Goal: Information Seeking & Learning: Find specific fact

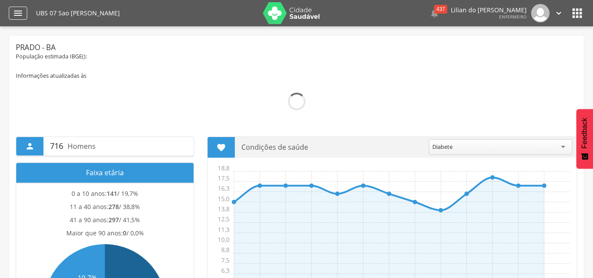
click at [21, 18] on icon "" at bounding box center [18, 13] width 11 height 11
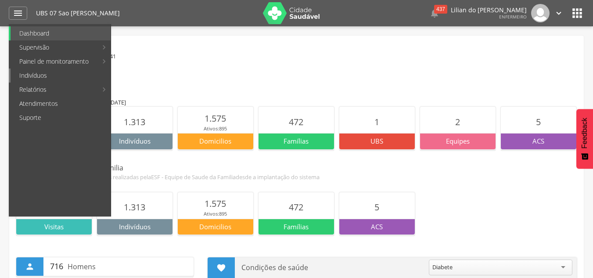
click at [39, 74] on link "Indivíduos" at bounding box center [61, 76] width 100 height 14
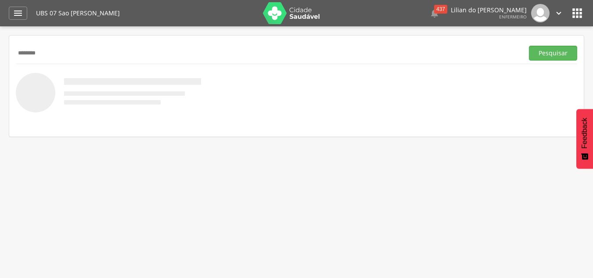
type input "********"
click at [529, 46] on button "Pesquisar" at bounding box center [553, 53] width 48 height 15
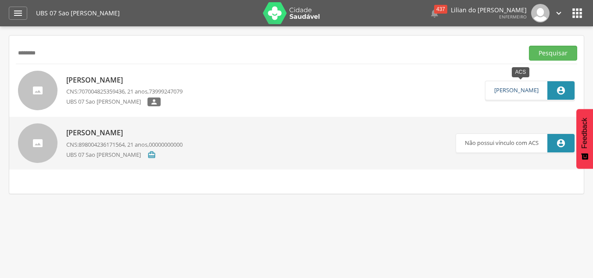
click at [521, 93] on link "[PERSON_NAME] [PERSON_NAME]" at bounding box center [517, 90] width 44 height 7
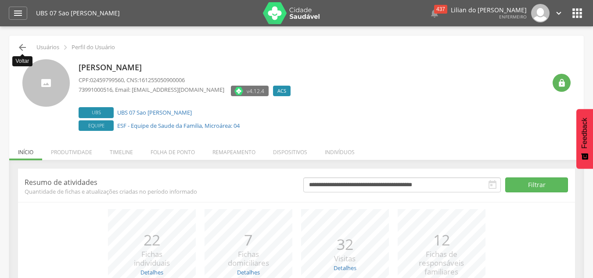
click at [20, 47] on icon "" at bounding box center [22, 47] width 11 height 11
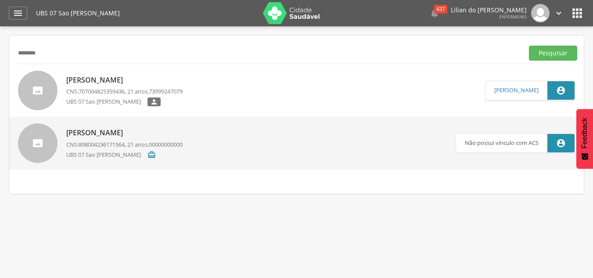
click at [125, 79] on p "[PERSON_NAME] do [PERSON_NAME] [PERSON_NAME]" at bounding box center [124, 80] width 116 height 10
type input "**********"
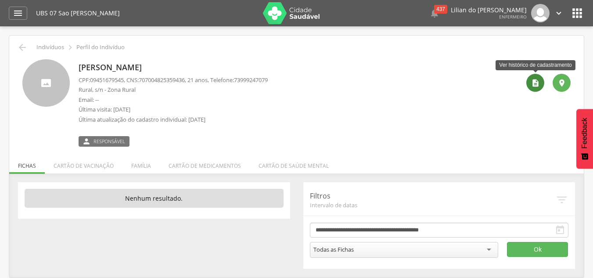
click at [535, 87] on icon "" at bounding box center [535, 83] width 9 height 9
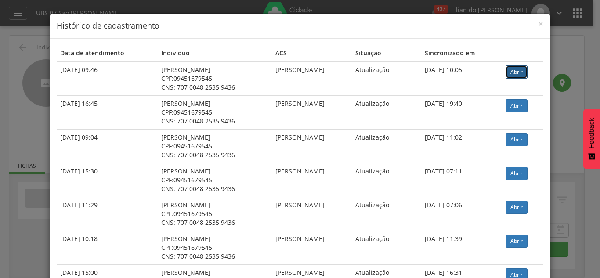
click at [520, 74] on link "Abrir" at bounding box center [517, 71] width 22 height 13
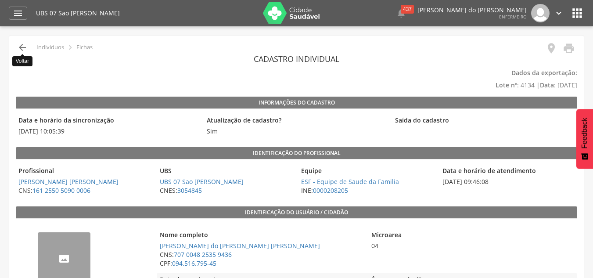
click at [18, 48] on icon "" at bounding box center [22, 47] width 11 height 11
click at [24, 47] on icon "" at bounding box center [22, 47] width 11 height 11
click at [14, 10] on icon "" at bounding box center [18, 13] width 11 height 11
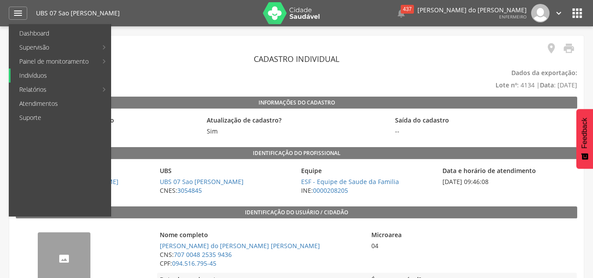
click at [32, 75] on link "Indivíduos" at bounding box center [61, 76] width 100 height 14
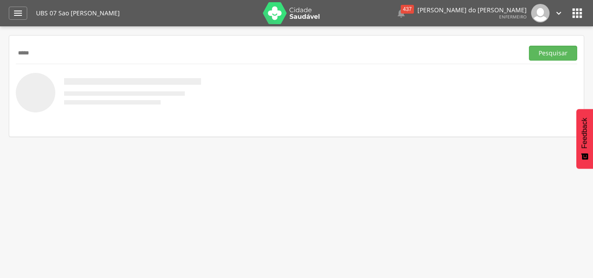
type input "*****"
click at [221, 94] on div at bounding box center [297, 93] width 562 height 40
click at [560, 54] on button "Pesquisar" at bounding box center [553, 53] width 48 height 15
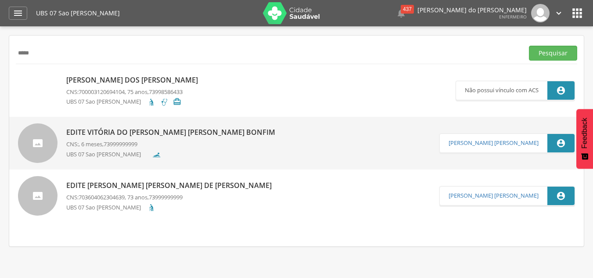
click at [111, 132] on p "Edite Vitória do [PERSON_NAME] [PERSON_NAME] Bonfim" at bounding box center [172, 132] width 213 height 10
type input "**********"
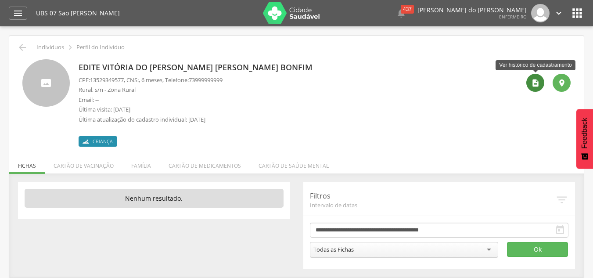
click at [536, 87] on icon "" at bounding box center [535, 83] width 9 height 9
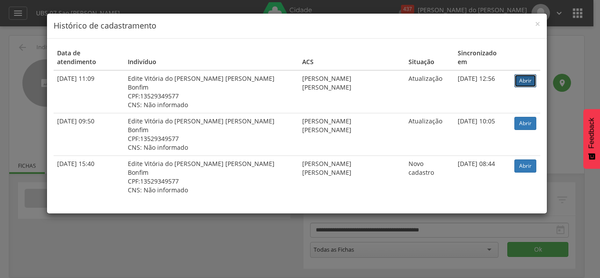
click at [525, 74] on link "Abrir" at bounding box center [525, 80] width 22 height 13
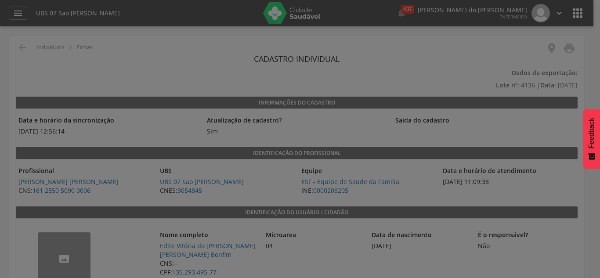
click at [310, 224] on div at bounding box center [300, 139] width 600 height 278
drag, startPoint x: 222, startPoint y: 271, endPoint x: 177, endPoint y: 271, distance: 44.4
click at [177, 271] on div at bounding box center [300, 139] width 600 height 278
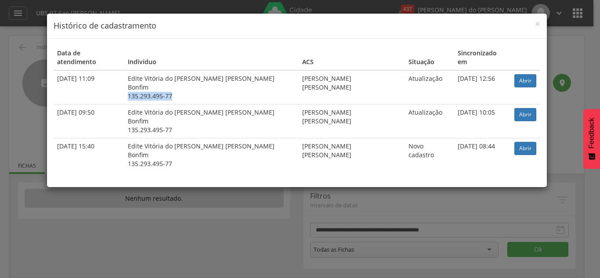
drag, startPoint x: 188, startPoint y: 80, endPoint x: 141, endPoint y: 84, distance: 47.6
click at [141, 84] on td "Edite Vitória do [PERSON_NAME] [PERSON_NAME] Bonfim 135.293.495-77" at bounding box center [211, 87] width 174 height 34
copy div "135.293.495-77"
click at [539, 23] on span "×" at bounding box center [537, 24] width 5 height 12
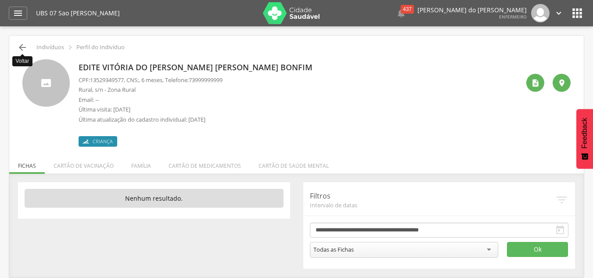
click at [22, 47] on icon "" at bounding box center [22, 47] width 11 height 11
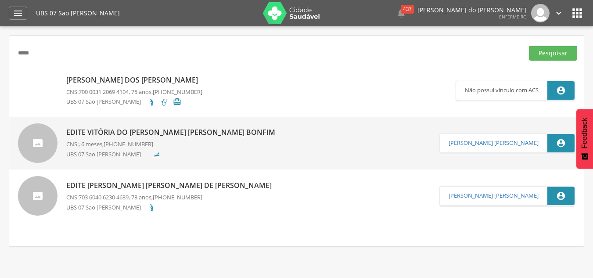
click at [92, 76] on p "[PERSON_NAME] dos [PERSON_NAME]" at bounding box center [134, 80] width 136 height 10
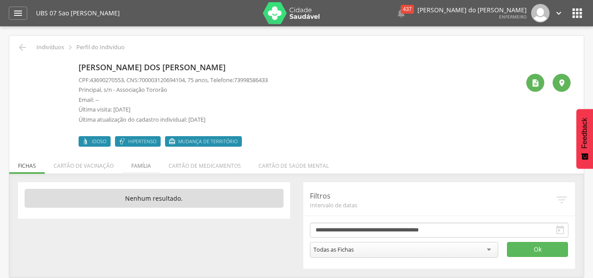
click at [145, 164] on li "Família" at bounding box center [141, 163] width 37 height 21
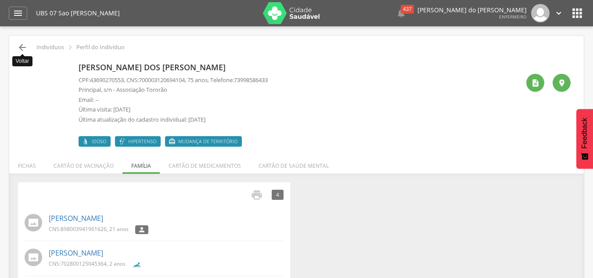
click at [27, 49] on icon "" at bounding box center [22, 47] width 11 height 11
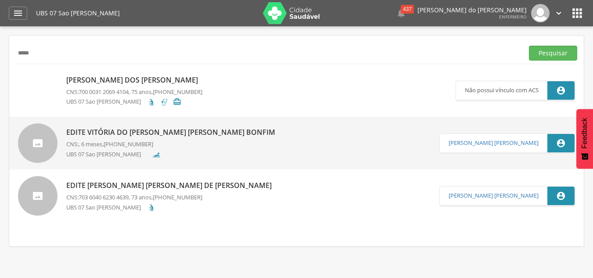
click at [115, 128] on p "Edite Vitória do [PERSON_NAME] [PERSON_NAME] Bonfim" at bounding box center [172, 132] width 213 height 10
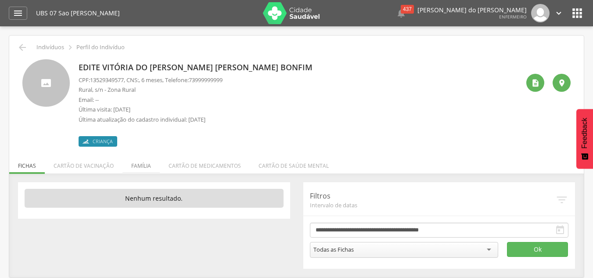
click at [145, 163] on li "Família" at bounding box center [141, 163] width 37 height 21
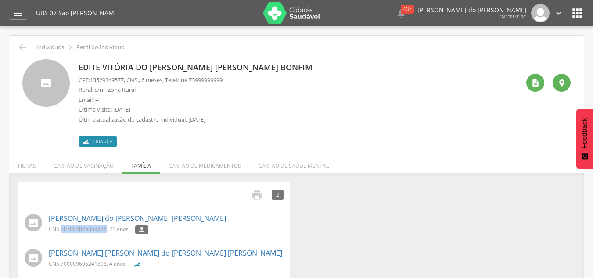
drag, startPoint x: 107, startPoint y: 229, endPoint x: 61, endPoint y: 224, distance: 46.4
click at [61, 224] on div "[PERSON_NAME] do [PERSON_NAME] [PERSON_NAME] CNS: 707004825359436 , 21 anos " at bounding box center [166, 223] width 235 height 25
copy p "707004825359436"
click at [107, 218] on link "[PERSON_NAME] do [PERSON_NAME] [PERSON_NAME]" at bounding box center [137, 218] width 177 height 10
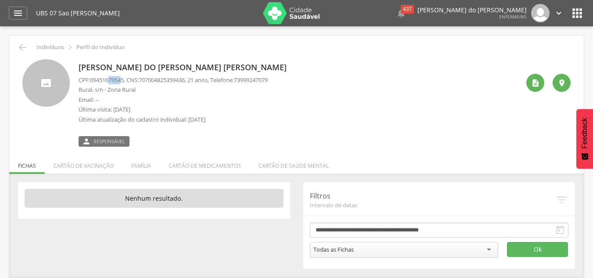
drag, startPoint x: 126, startPoint y: 78, endPoint x: 112, endPoint y: 78, distance: 13.2
click at [112, 78] on span "09451679545" at bounding box center [107, 80] width 34 height 8
click at [167, 90] on p "Rural, s/n - Zona Rural" at bounding box center [173, 90] width 189 height 8
drag, startPoint x: 127, startPoint y: 78, endPoint x: 90, endPoint y: 77, distance: 36.5
click at [90, 77] on p "CPF: 09451679545 , CNS: [PHONE_NUMBER] , 21 anos, Telefone: [PHONE_NUMBER]" at bounding box center [173, 80] width 189 height 8
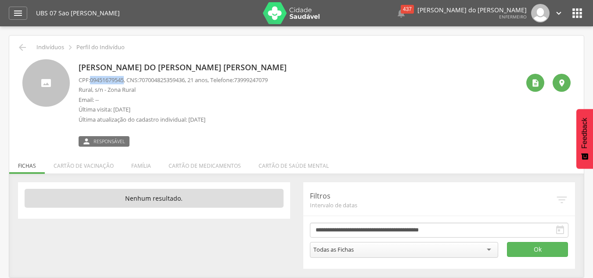
copy p "09451679545"
click at [20, 17] on icon "" at bounding box center [18, 13] width 11 height 11
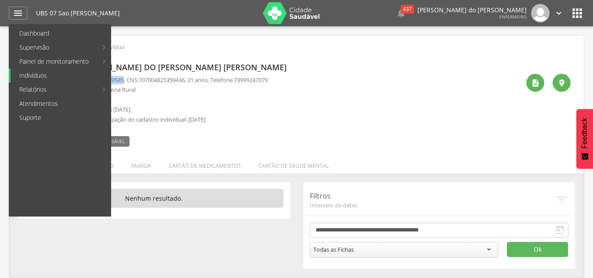
click at [45, 76] on link "Indivíduos" at bounding box center [61, 76] width 100 height 14
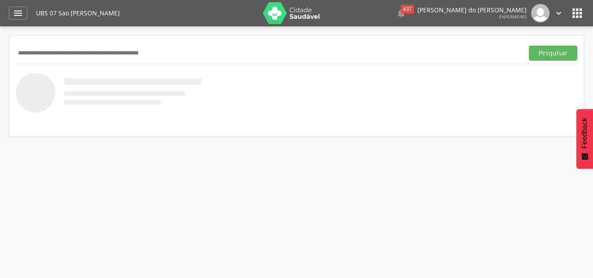
click at [62, 60] on input "text" at bounding box center [268, 53] width 505 height 15
click at [544, 53] on button "Pesquisar" at bounding box center [553, 53] width 48 height 15
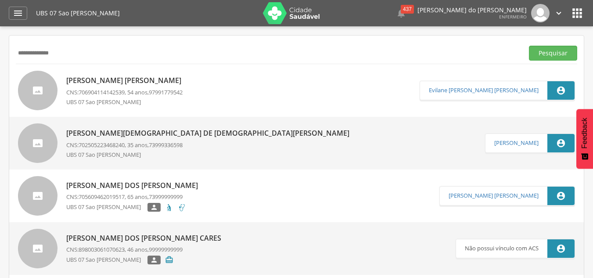
click at [143, 184] on p "[PERSON_NAME] dos [PERSON_NAME]" at bounding box center [134, 186] width 136 height 10
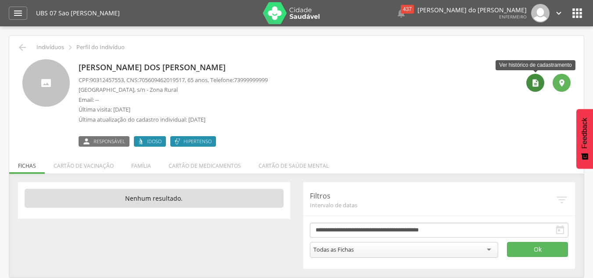
click at [529, 87] on div "" at bounding box center [536, 83] width 18 height 18
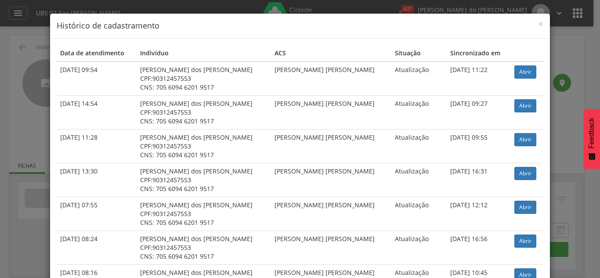
click at [520, 79] on td "Abrir" at bounding box center [527, 78] width 33 height 34
click at [518, 73] on link "Abrir" at bounding box center [525, 71] width 22 height 13
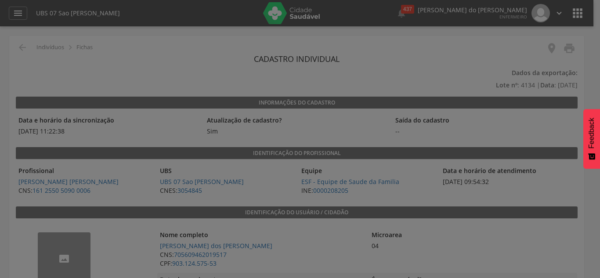
click at [593, 242] on div at bounding box center [300, 139] width 600 height 278
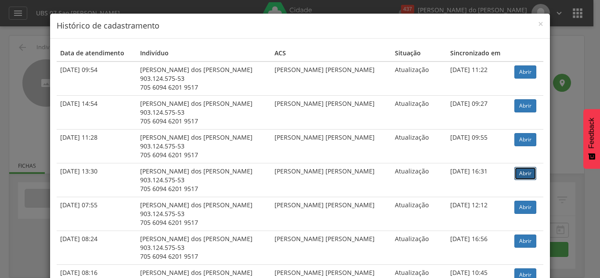
click at [516, 176] on link "Abrir" at bounding box center [525, 173] width 22 height 13
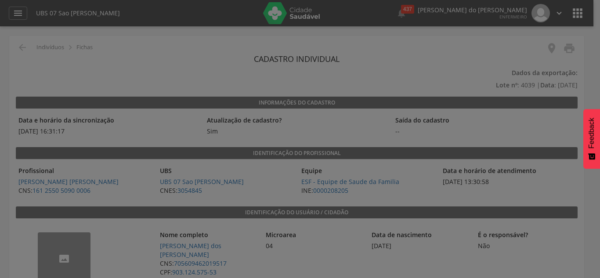
drag, startPoint x: 217, startPoint y: 196, endPoint x: 109, endPoint y: 168, distance: 112.1
click at [109, 168] on div at bounding box center [300, 139] width 600 height 278
click at [198, 139] on div at bounding box center [300, 139] width 600 height 278
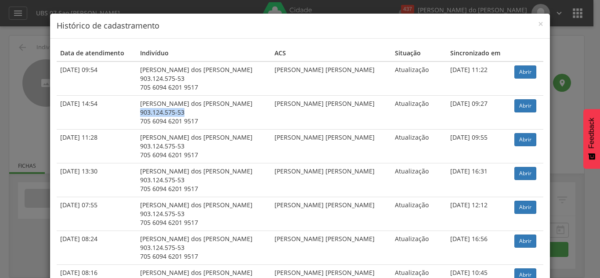
drag, startPoint x: 195, startPoint y: 113, endPoint x: 146, endPoint y: 113, distance: 49.2
click at [146, 113] on div "903.124.575-53" at bounding box center [203, 112] width 127 height 9
copy div "903.124.575-53"
click at [539, 23] on span "×" at bounding box center [540, 24] width 5 height 12
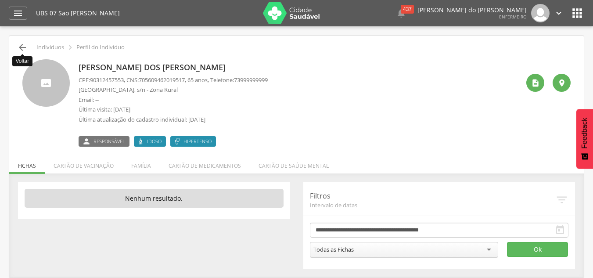
click at [20, 50] on icon "" at bounding box center [22, 47] width 11 height 11
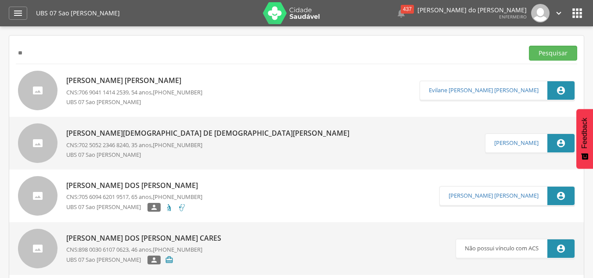
type input "*"
type input "**********"
click at [558, 56] on button "Pesquisar" at bounding box center [553, 53] width 48 height 15
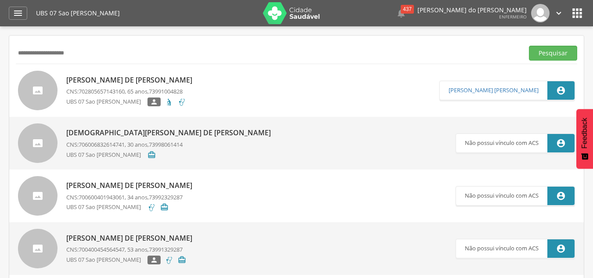
click at [134, 79] on p "[PERSON_NAME] de [PERSON_NAME]" at bounding box center [131, 80] width 130 height 10
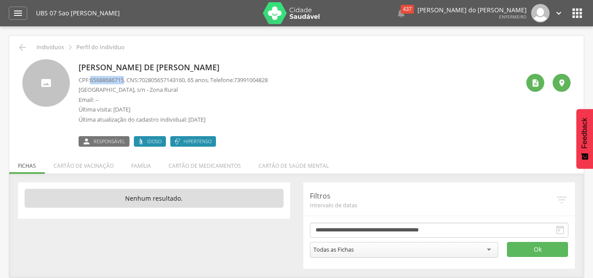
drag, startPoint x: 127, startPoint y: 80, endPoint x: 92, endPoint y: 81, distance: 35.1
click at [92, 81] on span "65688686715" at bounding box center [107, 80] width 34 height 8
copy span "65688686715"
click at [535, 79] on icon "" at bounding box center [535, 83] width 9 height 9
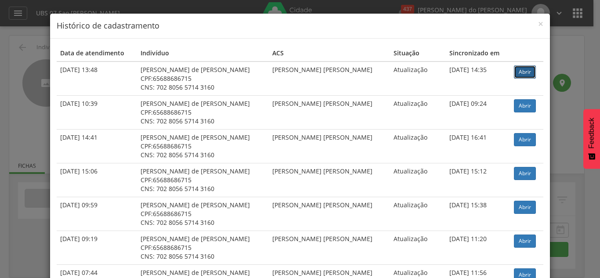
click at [521, 75] on link "Abrir" at bounding box center [525, 71] width 22 height 13
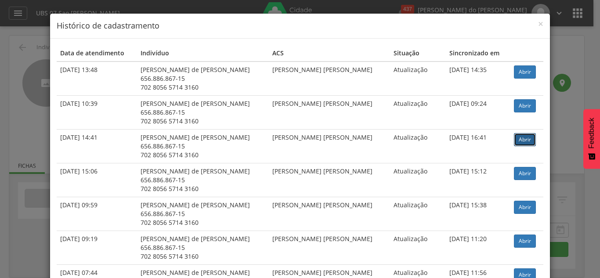
click at [514, 141] on link "Abrir" at bounding box center [525, 139] width 22 height 13
click at [26, 85] on div "× Histórico de cadastramento Data de atendimento Indivíduo ACS Situação Sincron…" at bounding box center [300, 139] width 600 height 278
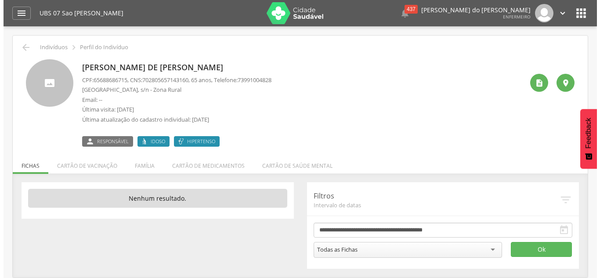
scroll to position [18, 0]
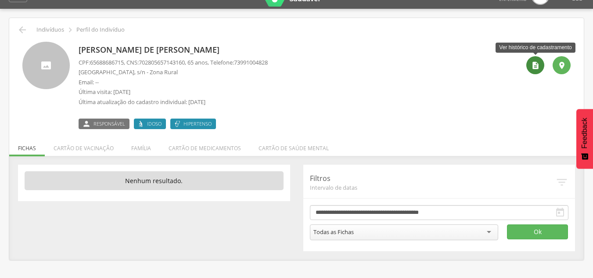
click at [541, 68] on div "" at bounding box center [536, 65] width 18 height 18
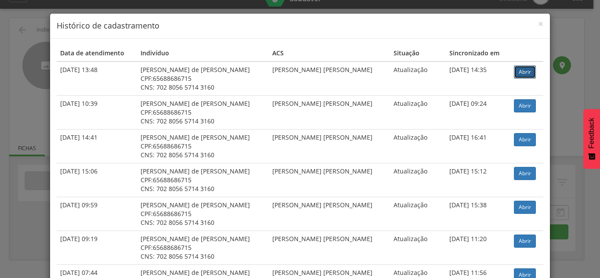
click at [520, 72] on link "Abrir" at bounding box center [525, 71] width 22 height 13
